Goal: Task Accomplishment & Management: Complete application form

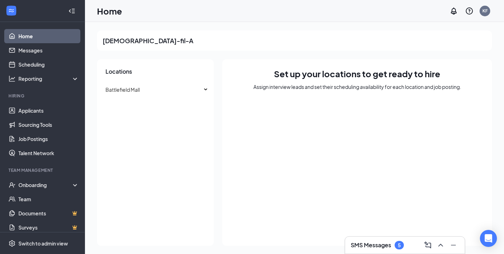
click at [379, 244] on h3 "SMS Messages" at bounding box center [371, 245] width 40 height 8
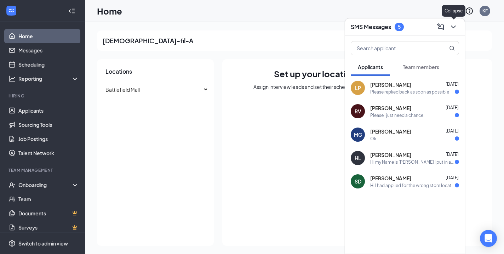
click at [453, 27] on icon "ChevronDown" at bounding box center [453, 27] width 5 height 3
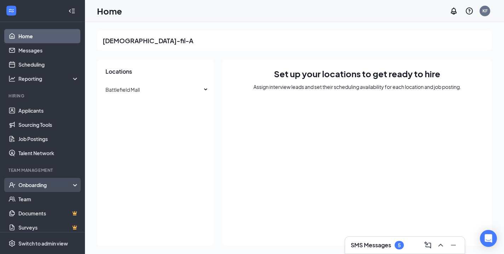
click at [44, 187] on div "Onboarding" at bounding box center [45, 184] width 55 height 7
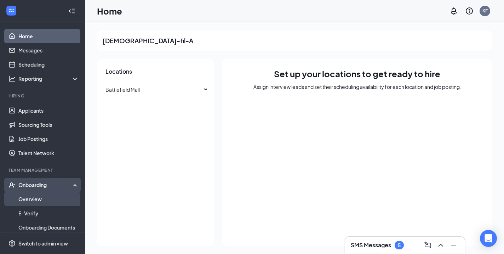
click at [45, 200] on link "Overview" at bounding box center [48, 199] width 61 height 14
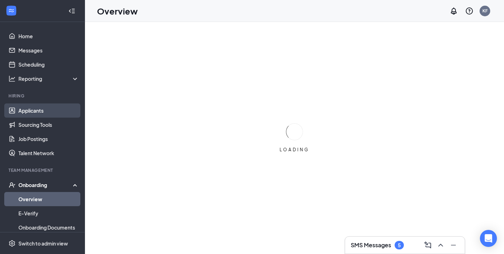
click at [47, 105] on link "Applicants" at bounding box center [48, 110] width 61 height 14
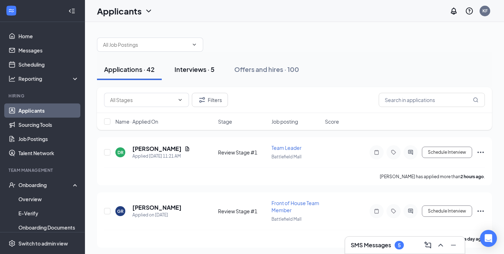
click at [209, 73] on div "Interviews · 5" at bounding box center [195, 69] width 40 height 9
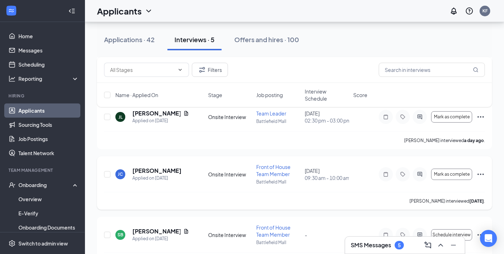
scroll to position [100, 0]
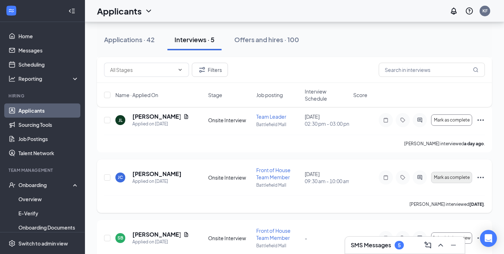
click at [457, 177] on span "Mark as complete" at bounding box center [452, 177] width 36 height 5
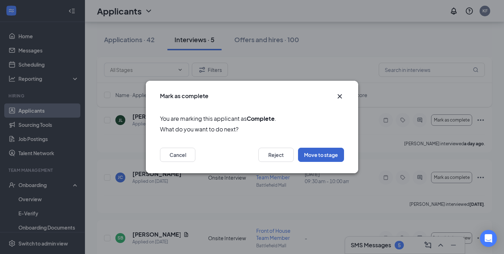
click at [309, 157] on button "Move to stage" at bounding box center [321, 155] width 46 height 14
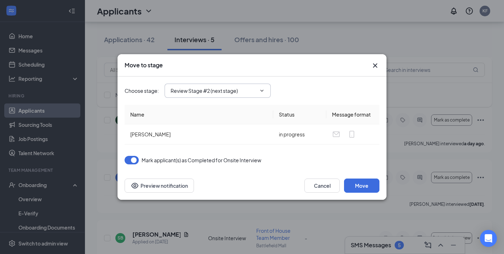
click at [224, 91] on input "Review Stage #2 (next stage)" at bounding box center [214, 91] width 86 height 8
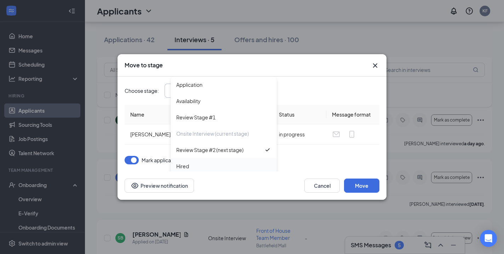
click at [218, 163] on div "Hired" at bounding box center [223, 166] width 95 height 8
type input "Hired"
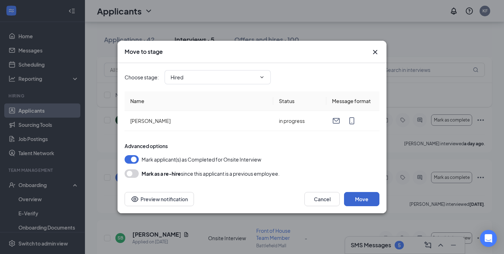
click at [357, 200] on button "Move" at bounding box center [361, 199] width 35 height 14
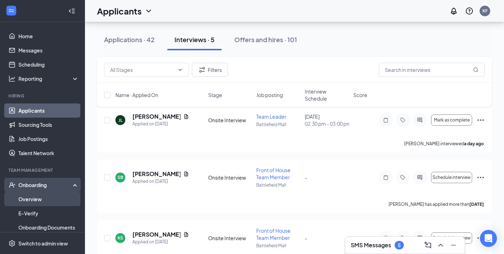
click at [75, 199] on link "Overview" at bounding box center [48, 199] width 61 height 14
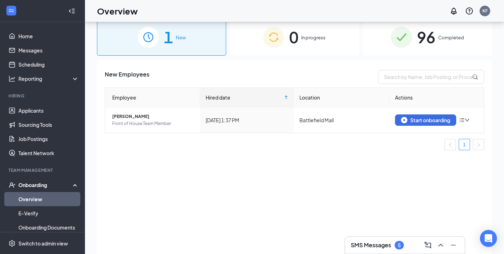
scroll to position [11, 0]
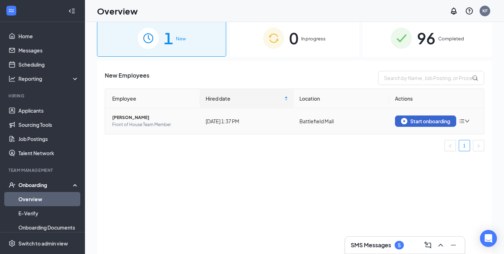
click at [441, 121] on div "Start onboarding" at bounding box center [425, 121] width 49 height 6
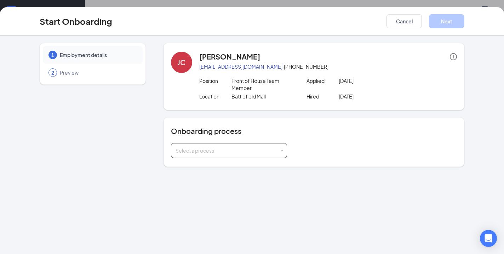
click at [265, 153] on div "Select a process" at bounding box center [228, 150] width 104 height 7
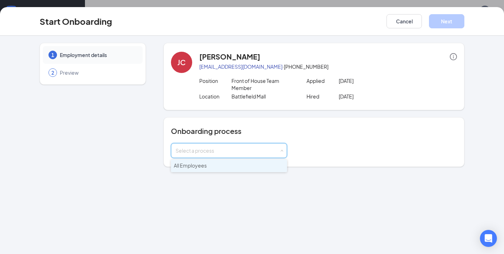
click at [261, 166] on li "All Employees" at bounding box center [229, 165] width 116 height 13
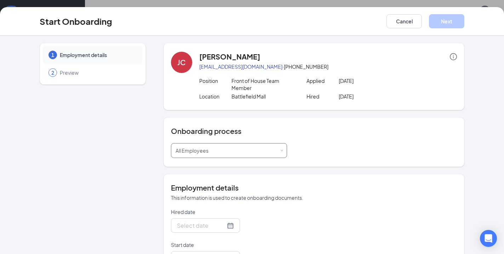
type input "[DATE]"
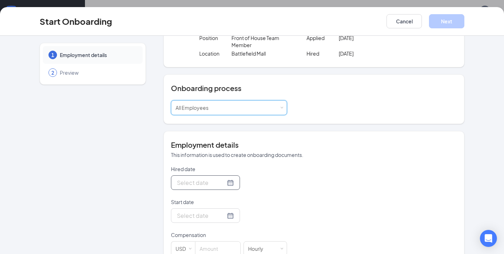
click at [229, 182] on div at bounding box center [205, 182] width 57 height 9
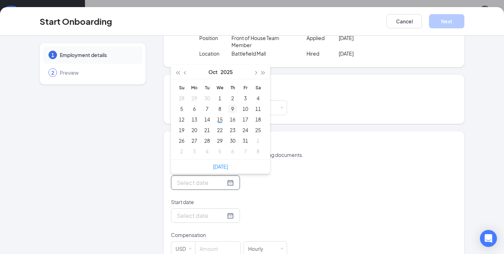
type input "[DATE]"
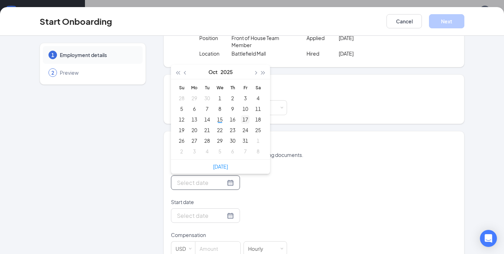
type input "[DATE]"
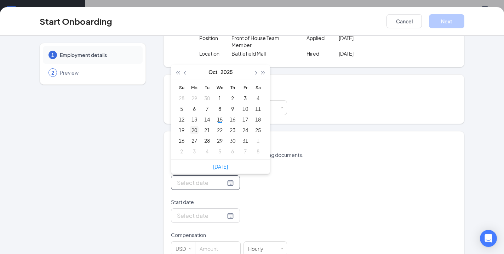
type input "[DATE]"
click at [194, 132] on div "20" at bounding box center [194, 130] width 9 height 9
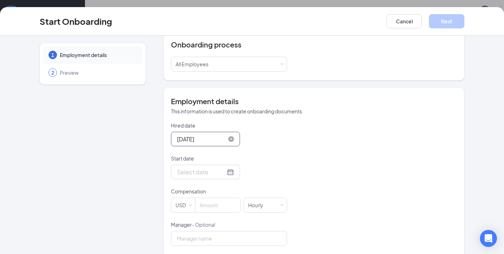
scroll to position [92, 0]
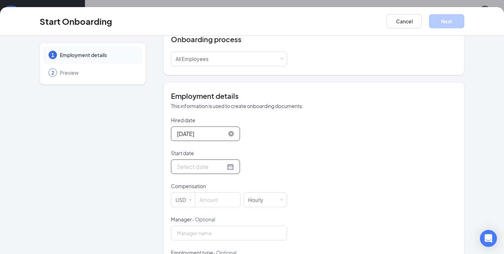
click at [229, 166] on div at bounding box center [205, 166] width 57 height 9
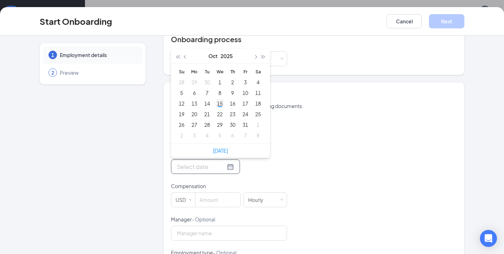
type input "[DATE]"
click at [221, 110] on div "22" at bounding box center [220, 114] width 9 height 9
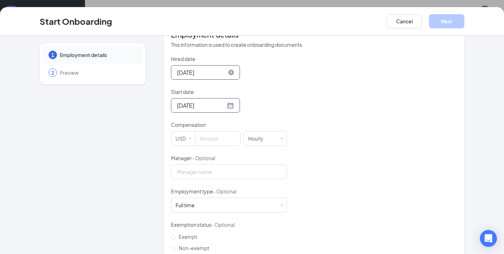
scroll to position [156, 0]
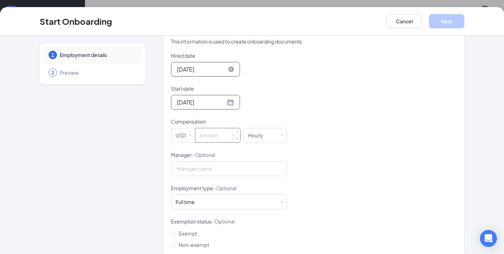
click at [221, 136] on input at bounding box center [218, 135] width 45 height 14
type input "14.25"
click at [294, 155] on div "Hired date [DATE] [DATE] Su Mo Tu We Th Fr Sa 28 29 30 1 2 3 4 5 6 7 8 9 10 11 …" at bounding box center [314, 168] width 286 height 232
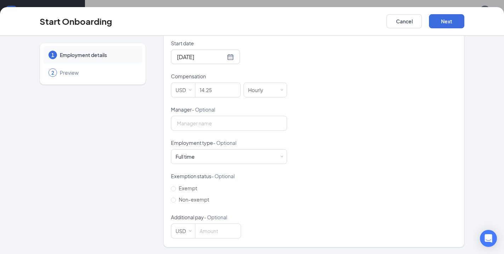
scroll to position [201, 0]
click at [248, 157] on div "Full time Works 30+ hours per week and is reasonably expected to work" at bounding box center [229, 157] width 107 height 14
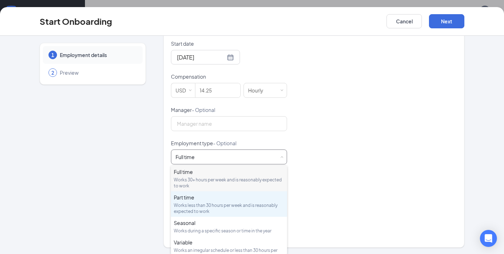
click at [236, 208] on div "Works less than 30 hours per week and is reasonably expected to work" at bounding box center [229, 208] width 111 height 12
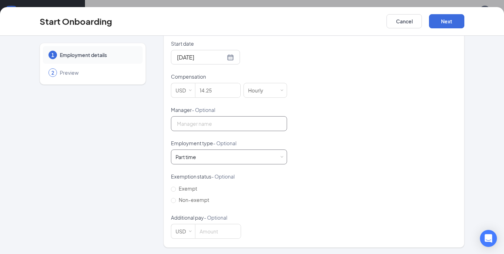
scroll to position [32, 0]
click at [176, 199] on span "Non-exempt" at bounding box center [194, 200] width 36 height 6
click at [176, 199] on input "Non-exempt" at bounding box center [173, 200] width 5 height 5
radio input "true"
click at [441, 27] on button "Next" at bounding box center [446, 21] width 35 height 14
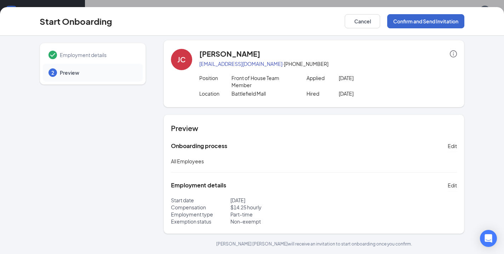
click at [436, 23] on button "Confirm and Send Invitation" at bounding box center [425, 21] width 77 height 14
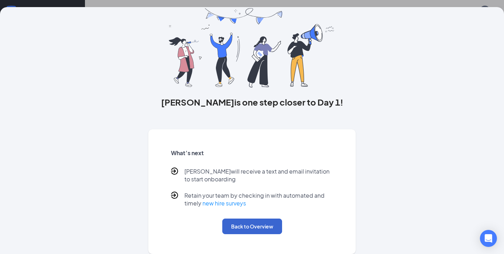
click at [272, 226] on button "Back to Overview" at bounding box center [252, 227] width 60 height 16
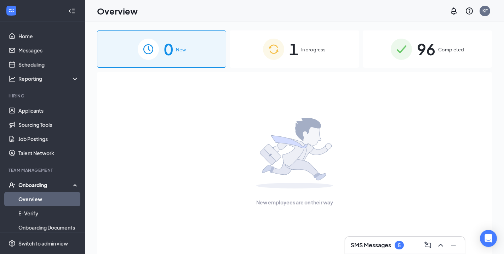
scroll to position [0, 0]
click at [295, 74] on div "New employees are on their way" at bounding box center [295, 162] width 380 height 180
click at [298, 55] on span "1" at bounding box center [293, 49] width 9 height 24
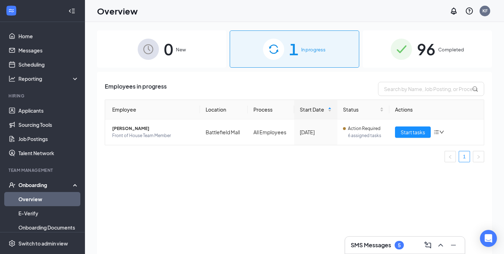
scroll to position [8, 0]
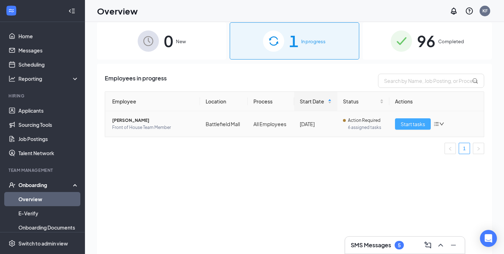
click at [420, 123] on span "Start tasks" at bounding box center [413, 124] width 24 height 8
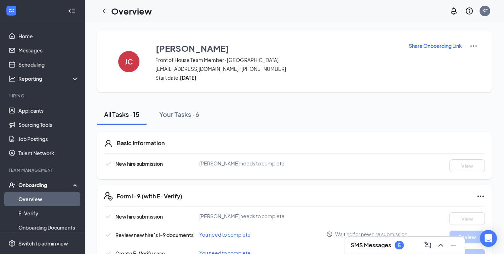
click at [360, 244] on h3 "SMS Messages" at bounding box center [371, 245] width 40 height 8
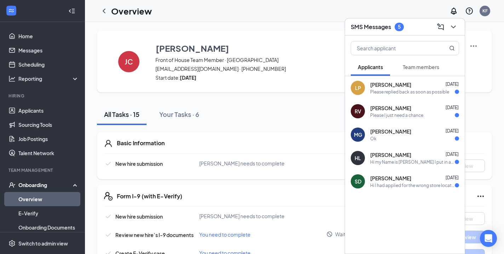
click at [431, 67] on span "Team members" at bounding box center [421, 67] width 36 height 6
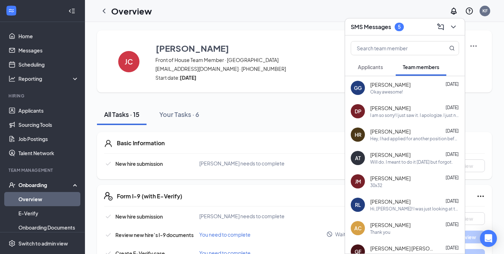
click at [443, 27] on icon "ComposeMessage" at bounding box center [440, 26] width 7 height 7
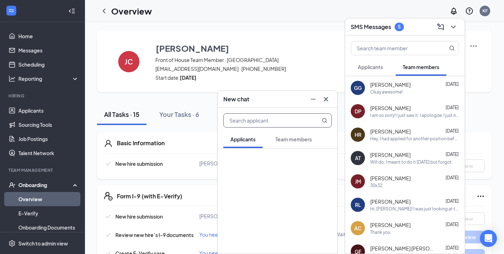
type input "o"
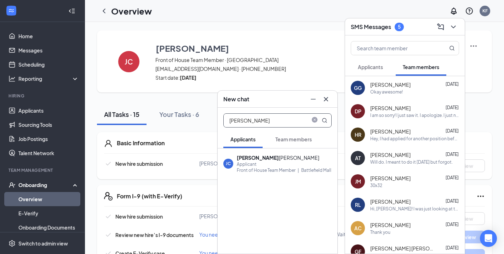
type input "[PERSON_NAME]"
click at [276, 160] on div "[PERSON_NAME] ua [PERSON_NAME]" at bounding box center [284, 157] width 95 height 7
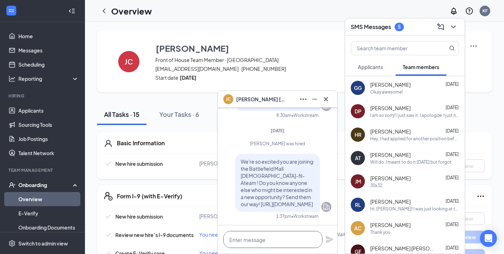
click at [276, 242] on textarea at bounding box center [272, 239] width 99 height 17
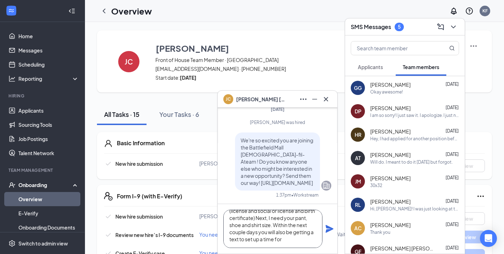
scroll to position [29, 0]
drag, startPoint x: 306, startPoint y: 238, endPoint x: 288, endPoint y: 224, distance: 23.5
click at [288, 224] on textarea "Hey, welcome to the team! I need a couple things from you... first I will need …" at bounding box center [272, 229] width 99 height 38
type textarea "Hey, welcome to the team! I need a couple things from you... first I will need …"
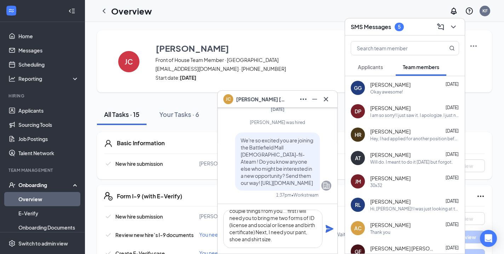
click at [328, 232] on icon "Plane" at bounding box center [329, 229] width 9 height 9
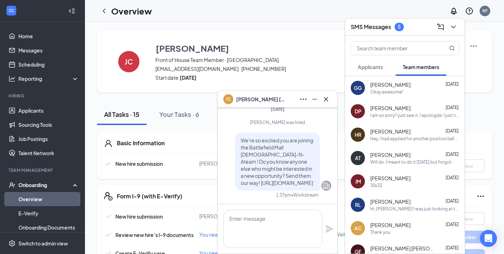
scroll to position [0, 0]
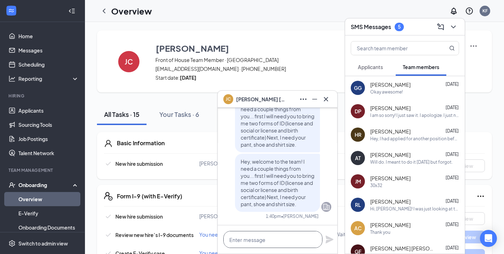
click at [270, 244] on textarea at bounding box center [272, 239] width 99 height 17
type textarea "N"
type textarea "E"
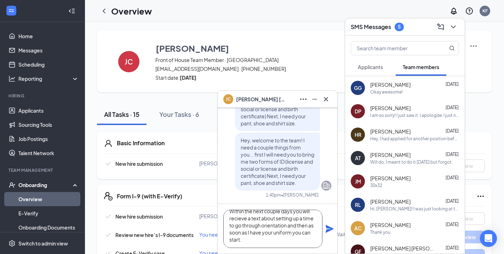
scroll to position [15, 0]
type textarea "Within the next couple days you will recieve a text about setting up a time to …"
click at [333, 226] on icon "Plane" at bounding box center [329, 229] width 9 height 9
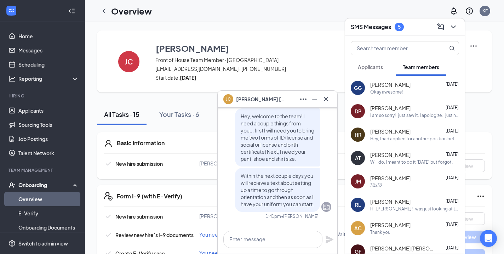
scroll to position [0, 0]
click at [327, 99] on icon "Cross" at bounding box center [326, 99] width 4 height 4
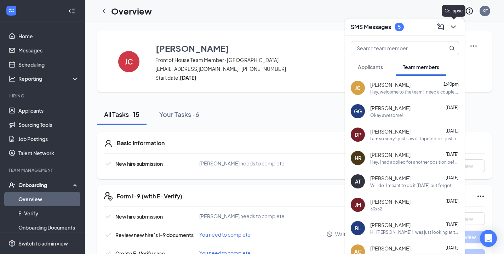
click at [452, 30] on icon "ChevronDown" at bounding box center [453, 27] width 9 height 9
